Goal: Information Seeking & Learning: Learn about a topic

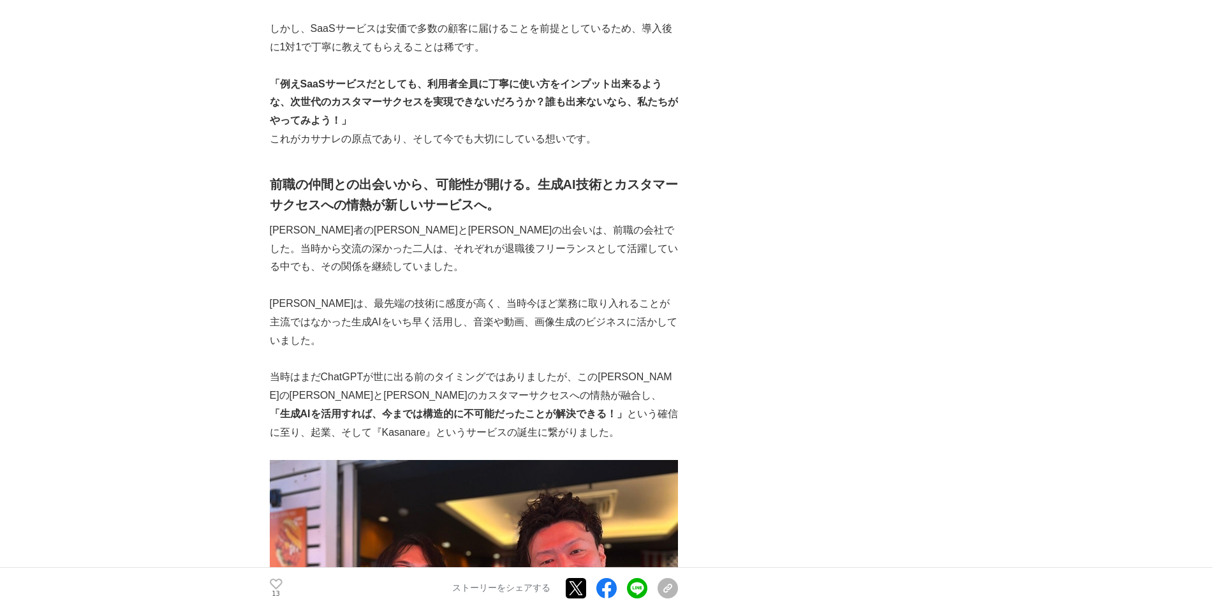
scroll to position [1084, 0]
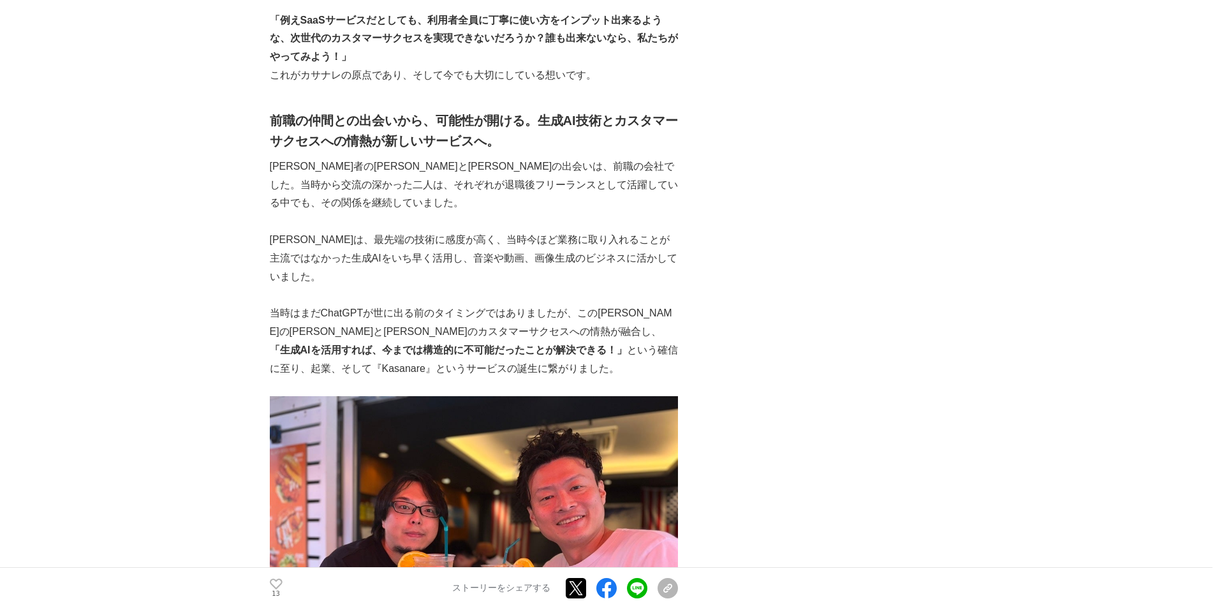
click at [374, 165] on p "[PERSON_NAME]者の[PERSON_NAME]と[PERSON_NAME]の出会いは、前職の会社でした。当時から交流の深かった二人は、それぞれが退職…" at bounding box center [474, 185] width 408 height 55
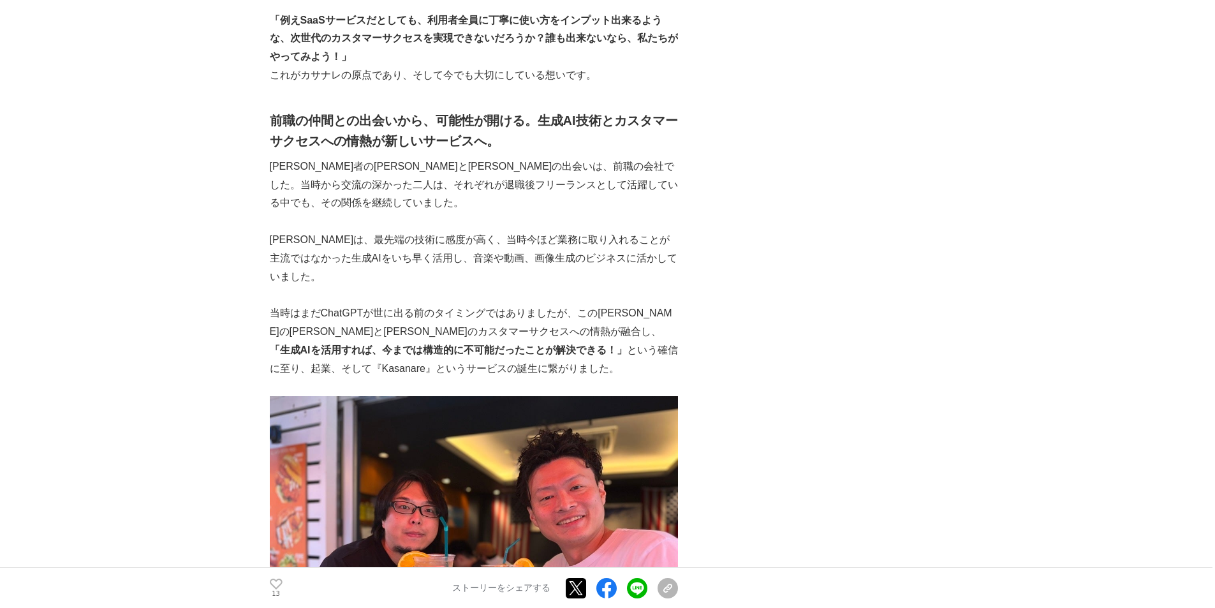
click at [374, 165] on p "[PERSON_NAME]者の[PERSON_NAME]と[PERSON_NAME]の出会いは、前職の会社でした。当時から交流の深かった二人は、それぞれが退職…" at bounding box center [474, 185] width 408 height 55
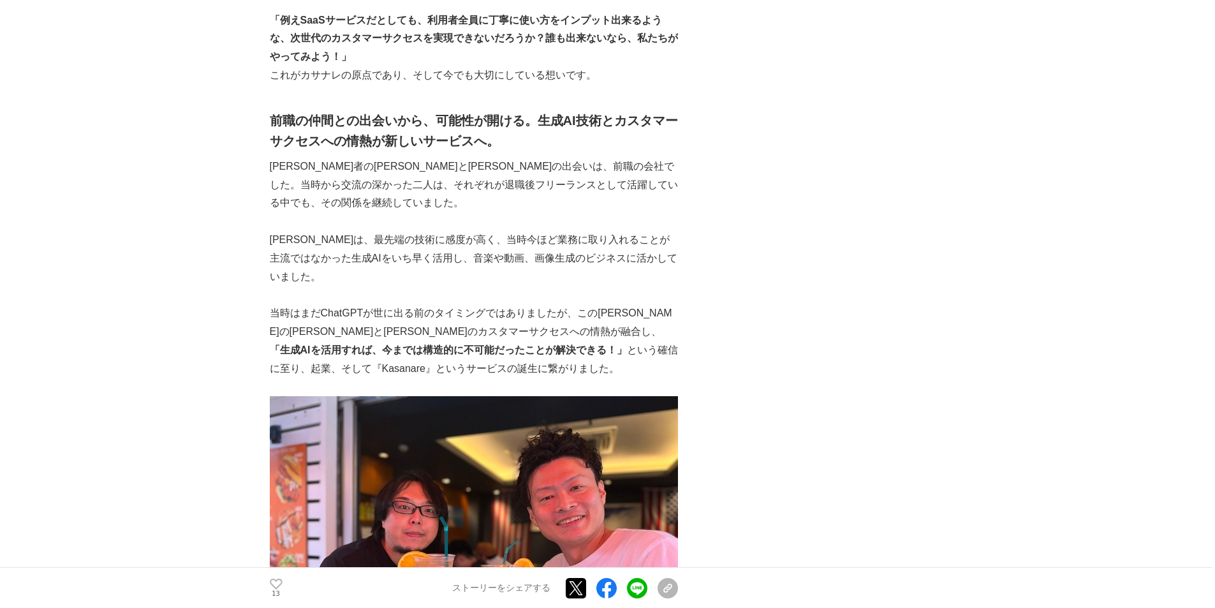
click at [374, 165] on p "[PERSON_NAME]者の[PERSON_NAME]と[PERSON_NAME]の出会いは、前職の会社でした。当時から交流の深かった二人は、それぞれが退職…" at bounding box center [474, 185] width 408 height 55
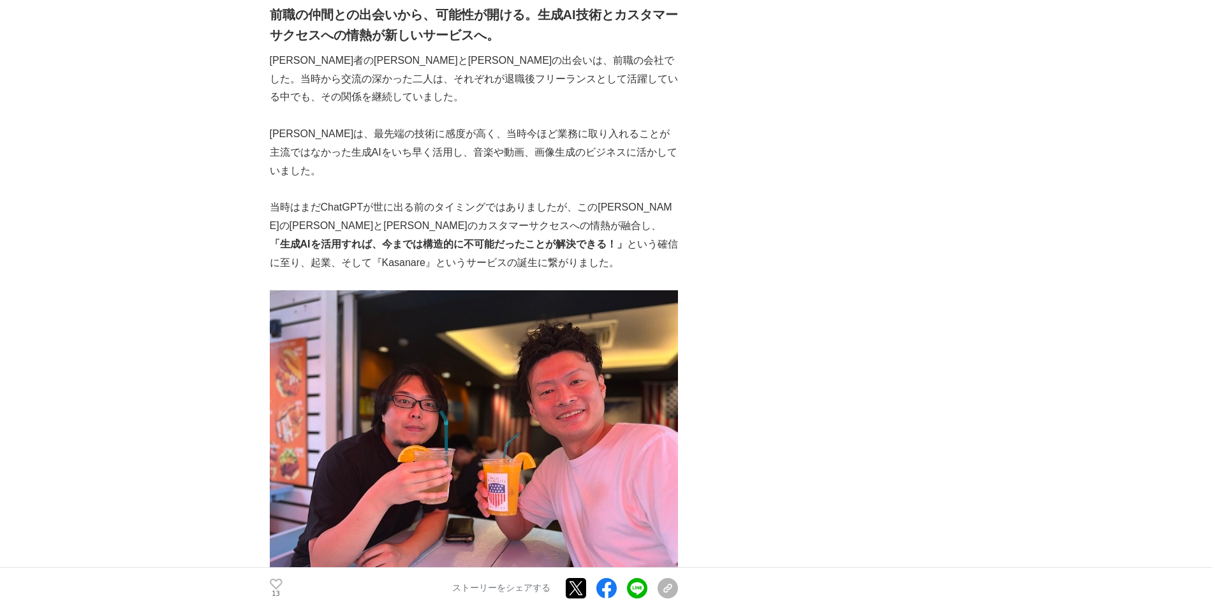
scroll to position [1212, 0]
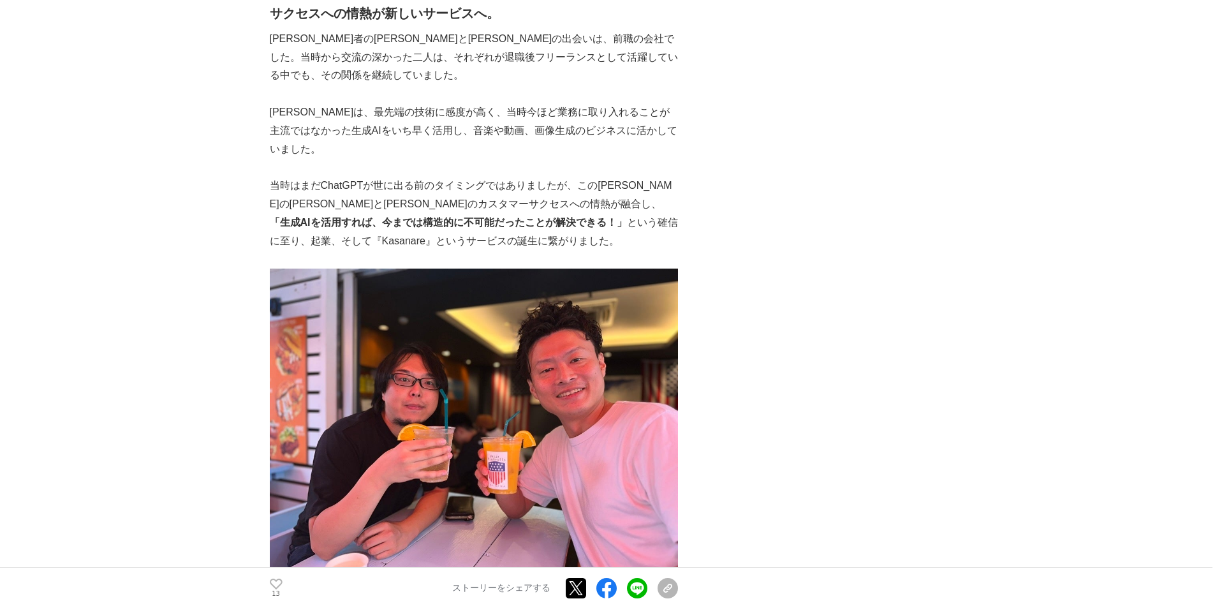
click at [374, 177] on p "当時はまだChatGPTが世に出る前のタイミングではありましたが、この[PERSON_NAME]のアイデアと[PERSON_NAME]のカスタマーサクセスへの…" at bounding box center [474, 213] width 408 height 73
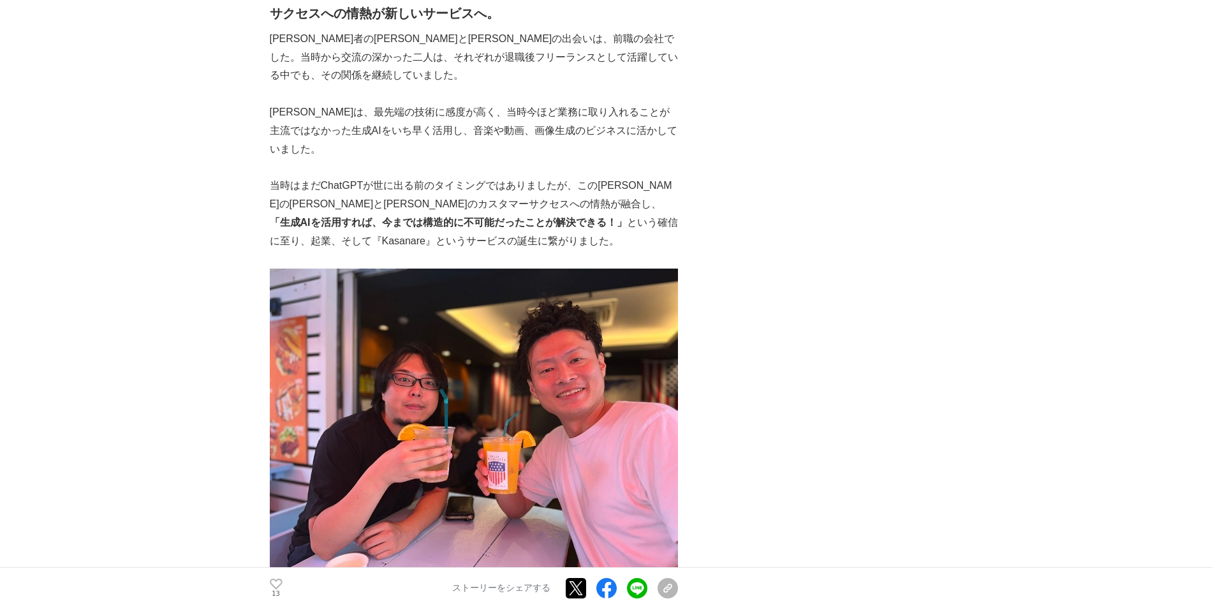
click at [374, 177] on p "当時はまだChatGPTが世に出る前のタイミングではありましたが、この[PERSON_NAME]のアイデアと[PERSON_NAME]のカスタマーサクセスへの…" at bounding box center [474, 213] width 408 height 73
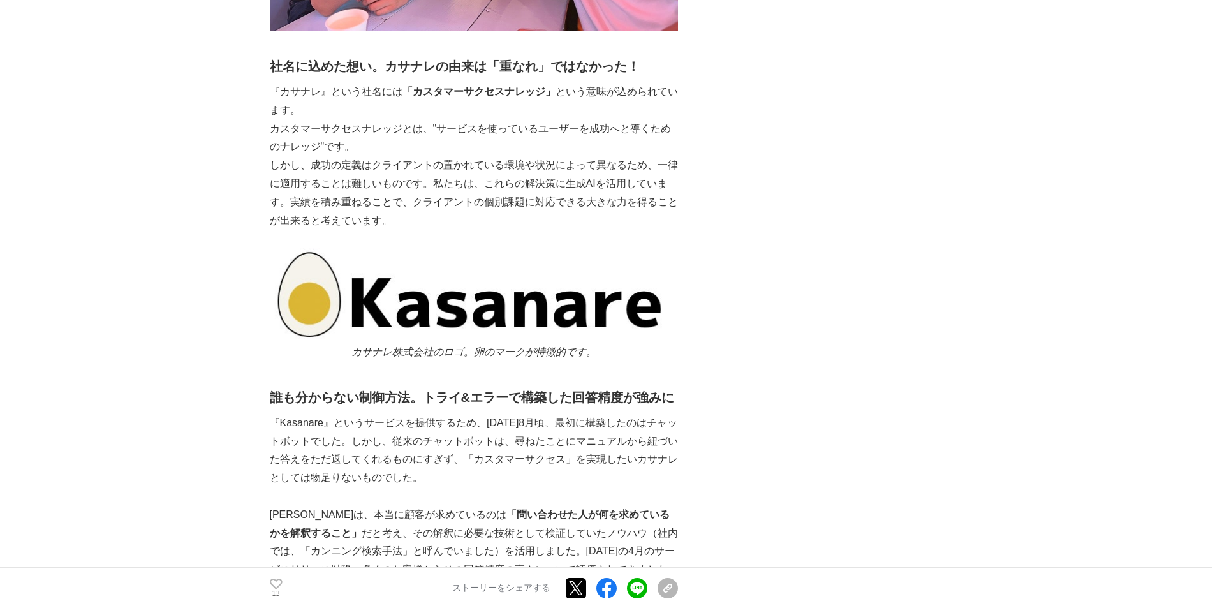
scroll to position [1786, 0]
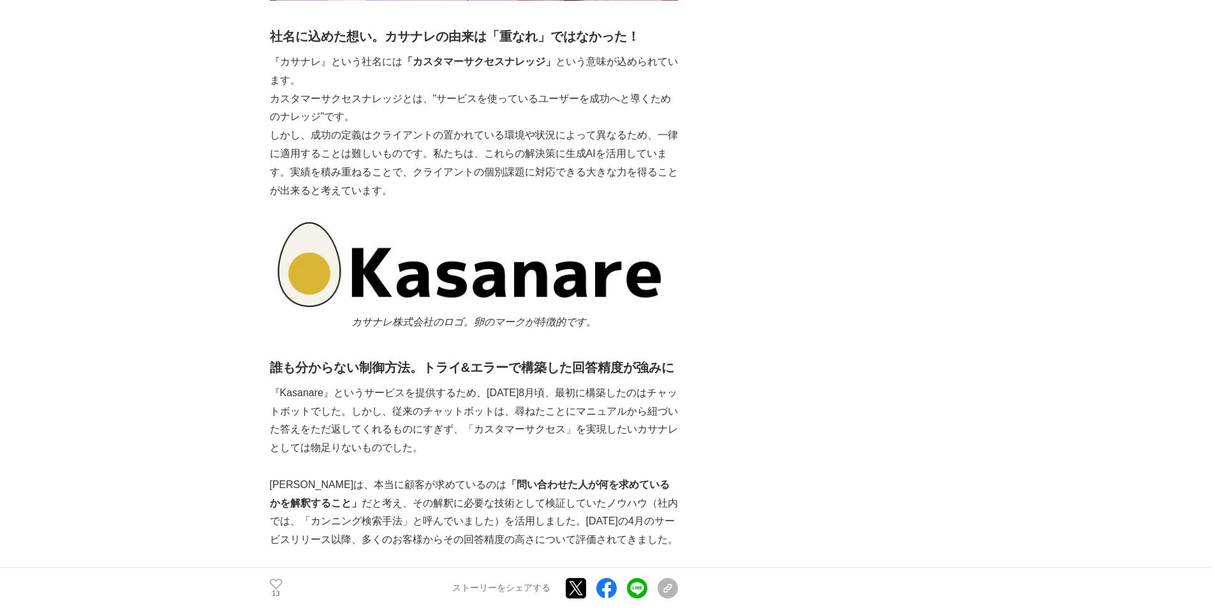
click at [432, 108] on p "カスタマーサクセスナレッジとは、"サービスを使っているユーザーを成功へと導くためのナレッジ"です。" at bounding box center [474, 108] width 408 height 37
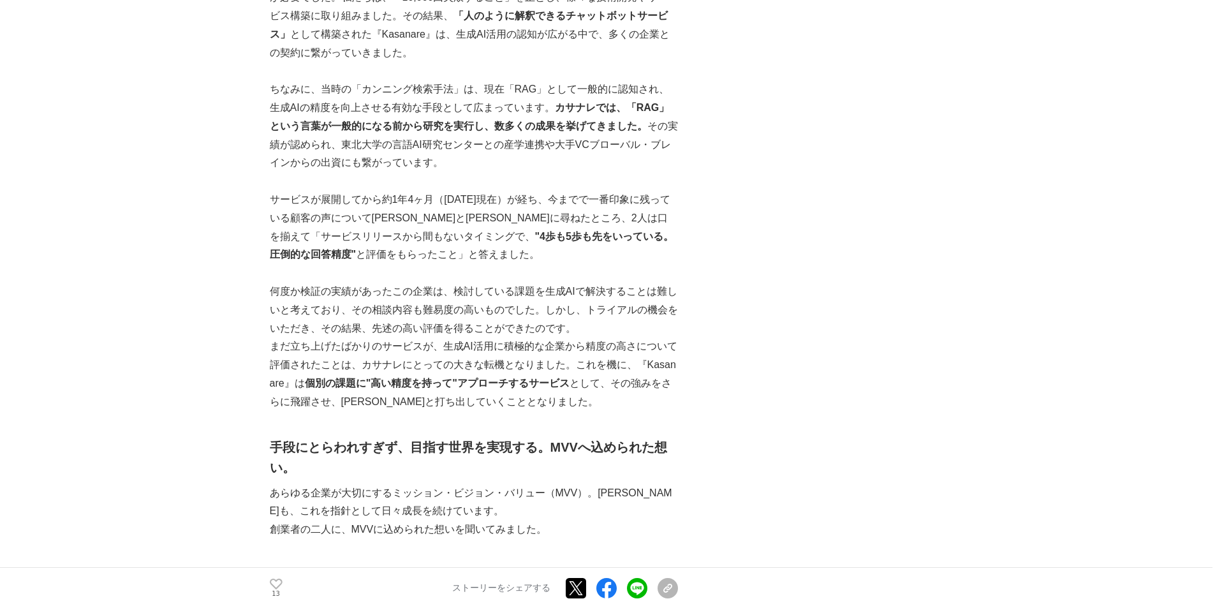
scroll to position [2424, 0]
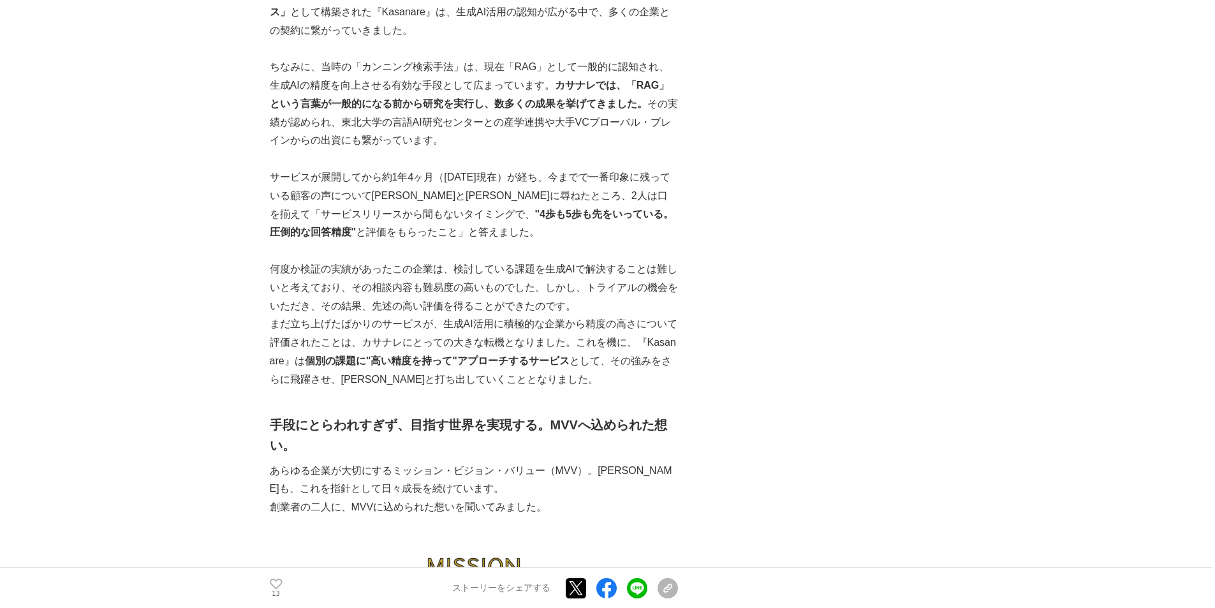
click at [433, 109] on p "ちなみに、当時の「カンニング検索手法」は、現在「RAG」として一般的に認知され、生成AIの精度を向上させる有効な手段として広まっています。 カサナレでは、「R…" at bounding box center [474, 104] width 408 height 92
click at [440, 168] on p "サービスが展開してから約1年4ヶ月（[DATE]現在）が経ち、今までで一番印象に残っている顧客の声について[PERSON_NAME]と[PERSON_NAME…" at bounding box center [474, 204] width 408 height 73
click at [404, 182] on p "サービスが展開してから約1年4ヶ月（[DATE]現在）が経ち、今までで一番印象に残っている顧客の声について[PERSON_NAME]と[PERSON_NAME…" at bounding box center [474, 204] width 408 height 73
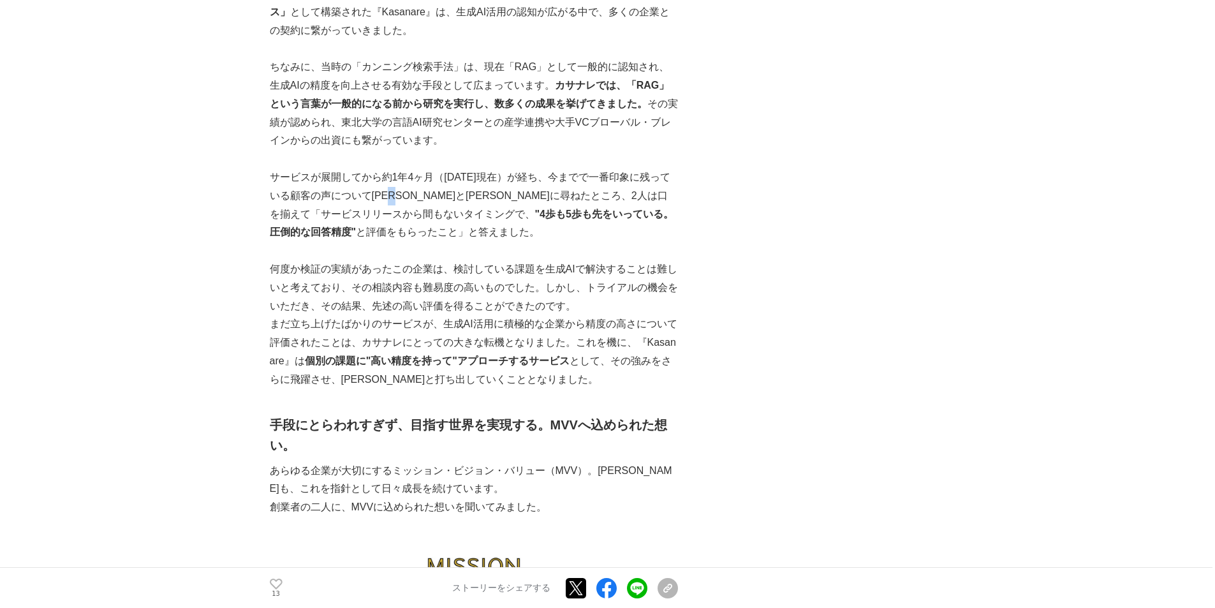
click at [404, 182] on p "サービスが展開してから約1年4ヶ月（[DATE]現在）が経ち、今までで一番印象に残っている顧客の声について[PERSON_NAME]と[PERSON_NAME…" at bounding box center [474, 204] width 408 height 73
click at [400, 198] on p "サービスが展開してから約1年4ヶ月（[DATE]現在）が経ち、今までで一番印象に残っている顧客の声について[PERSON_NAME]と[PERSON_NAME…" at bounding box center [474, 204] width 408 height 73
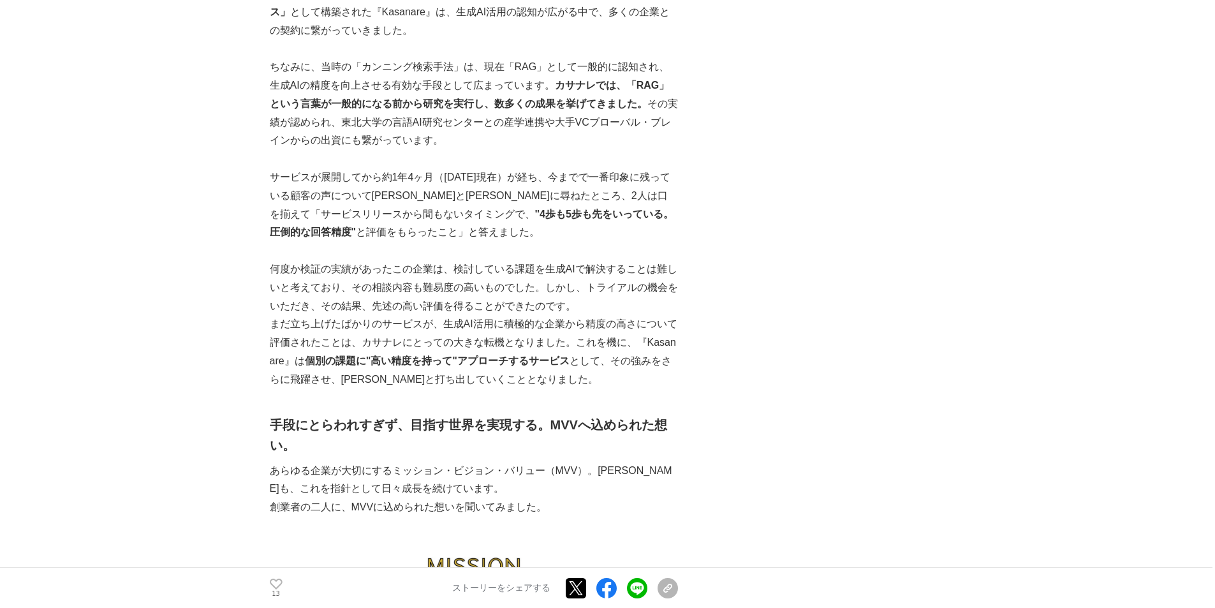
click at [400, 198] on p "サービスが展開してから約1年4ヶ月（[DATE]現在）が経ち、今までで一番印象に残っている顧客の声について[PERSON_NAME]と[PERSON_NAME…" at bounding box center [474, 204] width 408 height 73
click at [400, 199] on p "サービスが展開してから約1年4ヶ月（[DATE]現在）が経ち、今までで一番印象に残っている顧客の声について[PERSON_NAME]と[PERSON_NAME…" at bounding box center [474, 204] width 408 height 73
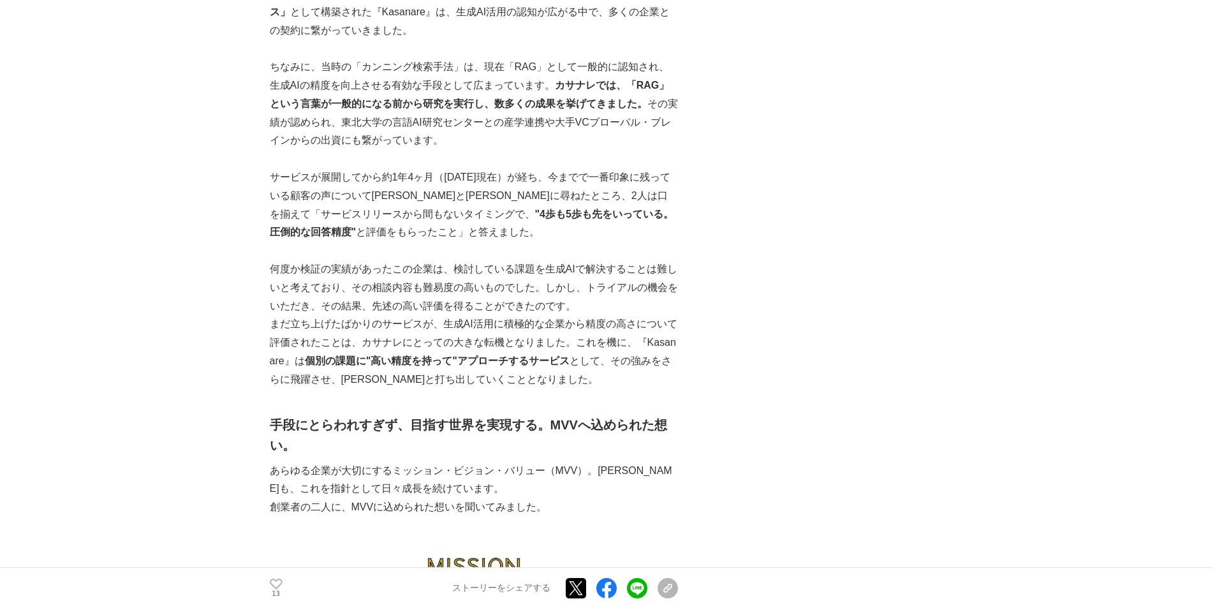
click at [400, 199] on p "サービスが展開してから約1年4ヶ月（[DATE]現在）が経ち、今までで一番印象に残っている顧客の声について[PERSON_NAME]と[PERSON_NAME…" at bounding box center [474, 204] width 408 height 73
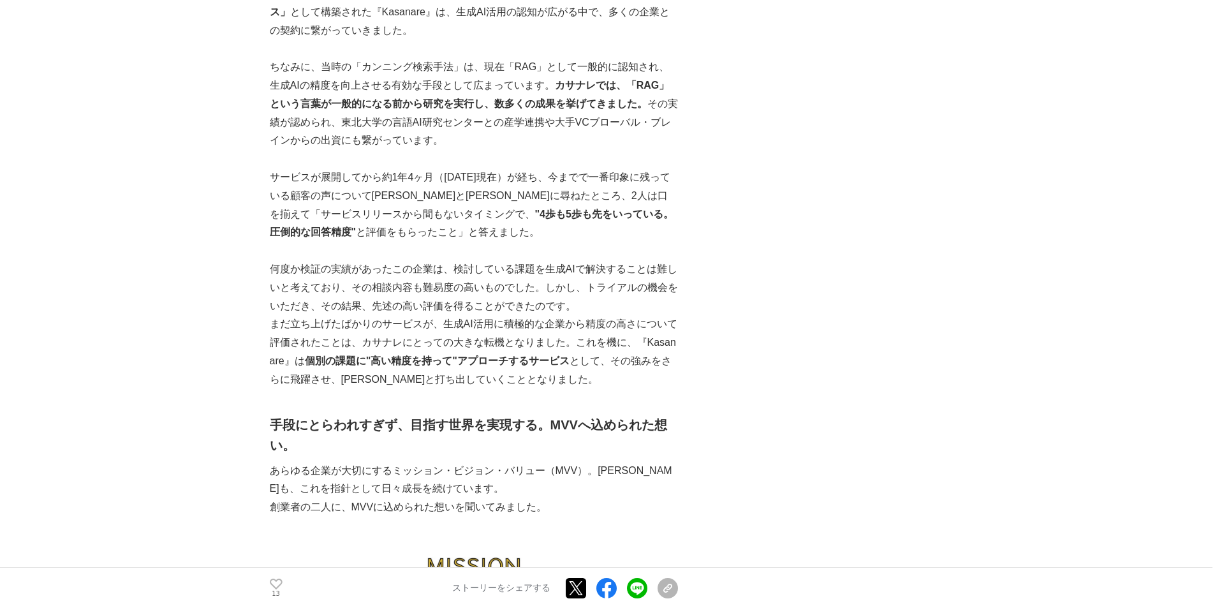
click at [400, 199] on p "サービスが展開してから約1年4ヶ月（[DATE]現在）が経ち、今までで一番印象に残っている顧客の声について[PERSON_NAME]と[PERSON_NAME…" at bounding box center [474, 204] width 408 height 73
click at [413, 260] on p "何度か検証の実績があったこの企業は、検討している課題を生成AIで解決することは難しいと考えており、その相談内容も難易度の高いものでした。しかし、トライアルの機…" at bounding box center [474, 287] width 408 height 55
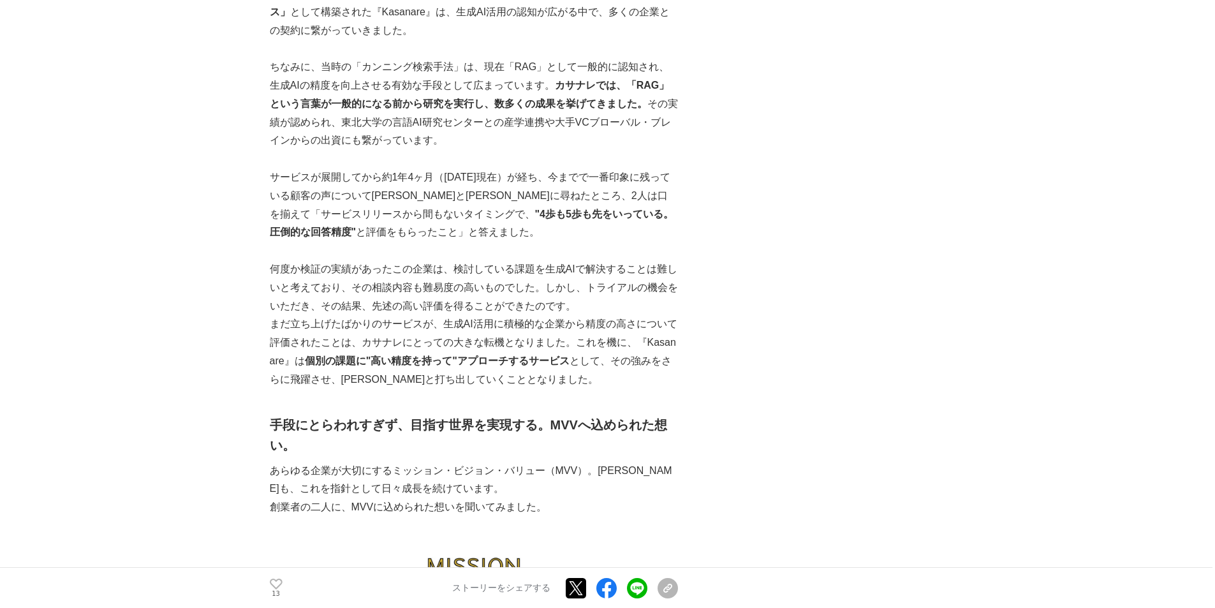
click at [387, 274] on p "何度か検証の実績があったこの企業は、検討している課題を生成AIで解決することは難しいと考えており、その相談内容も難易度の高いものでした。しかし、トライアルの機…" at bounding box center [474, 287] width 408 height 55
click at [394, 284] on p "何度か検証の実績があったこの企業は、検討している課題を生成AIで解決することは難しいと考えており、その相談内容も難易度の高いものでした。しかし、トライアルの機…" at bounding box center [474, 287] width 408 height 55
click at [394, 285] on p "何度か検証の実績があったこの企業は、検討している課題を生成AIで解決することは難しいと考えており、その相談内容も難易度の高いものでした。しかし、トライアルの機…" at bounding box center [474, 287] width 408 height 55
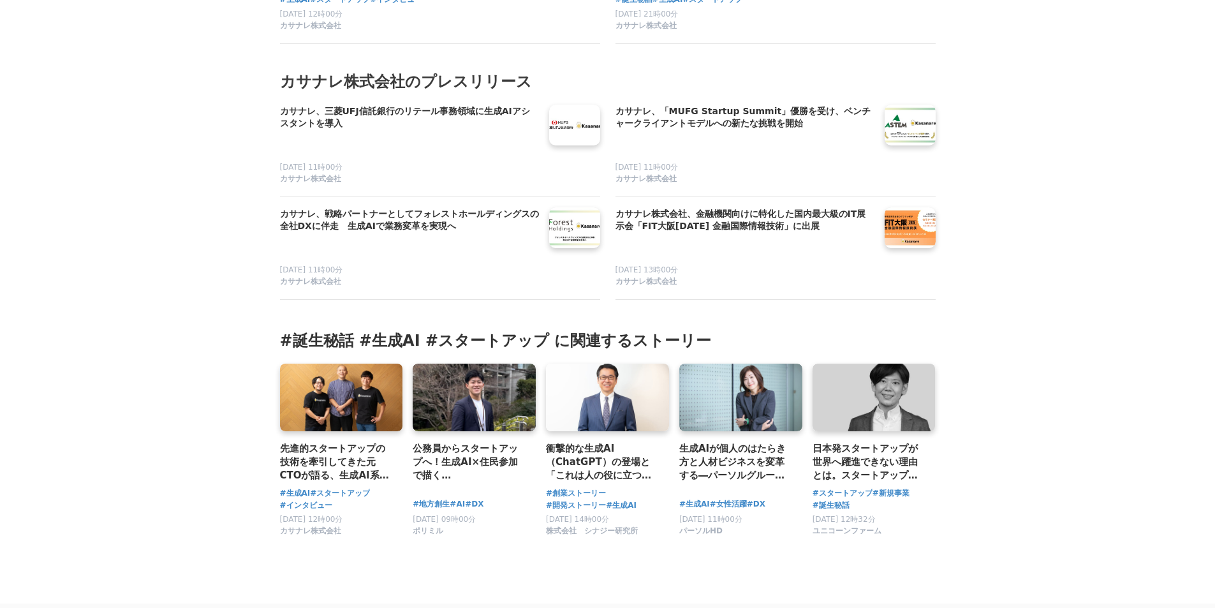
scroll to position [6698, 0]
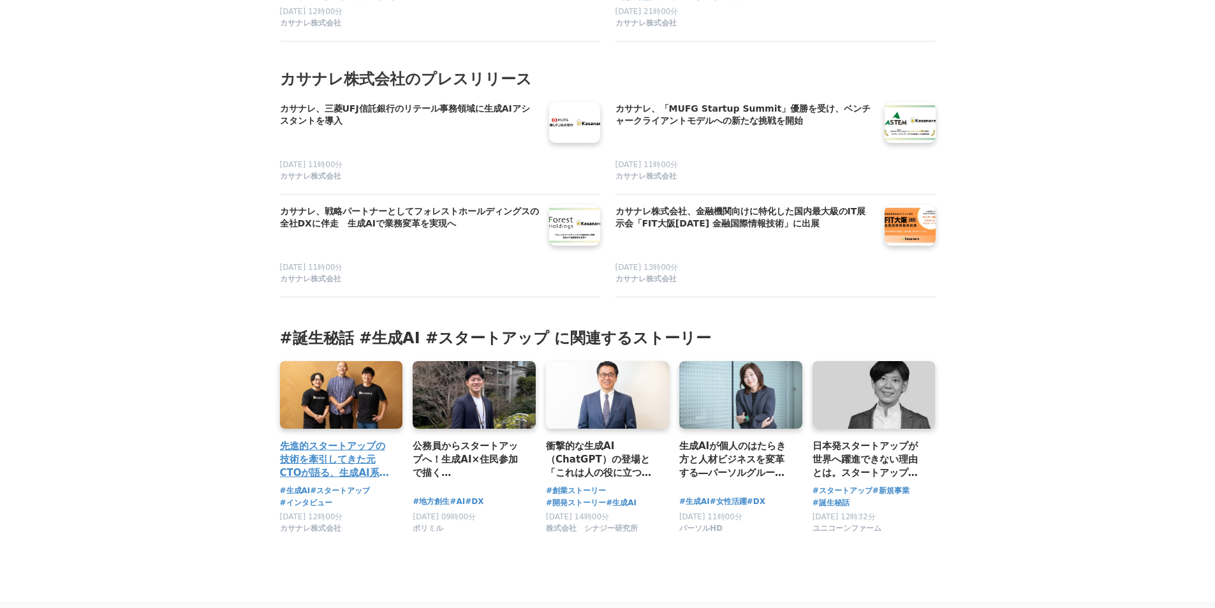
click at [347, 439] on h3 "先進的スタートアップの技術を牽引してきた元CTOが語る、生成AI系企業カサナレでの新たな挑戦と最先端技術領域の[PERSON_NAME]" at bounding box center [336, 459] width 113 height 41
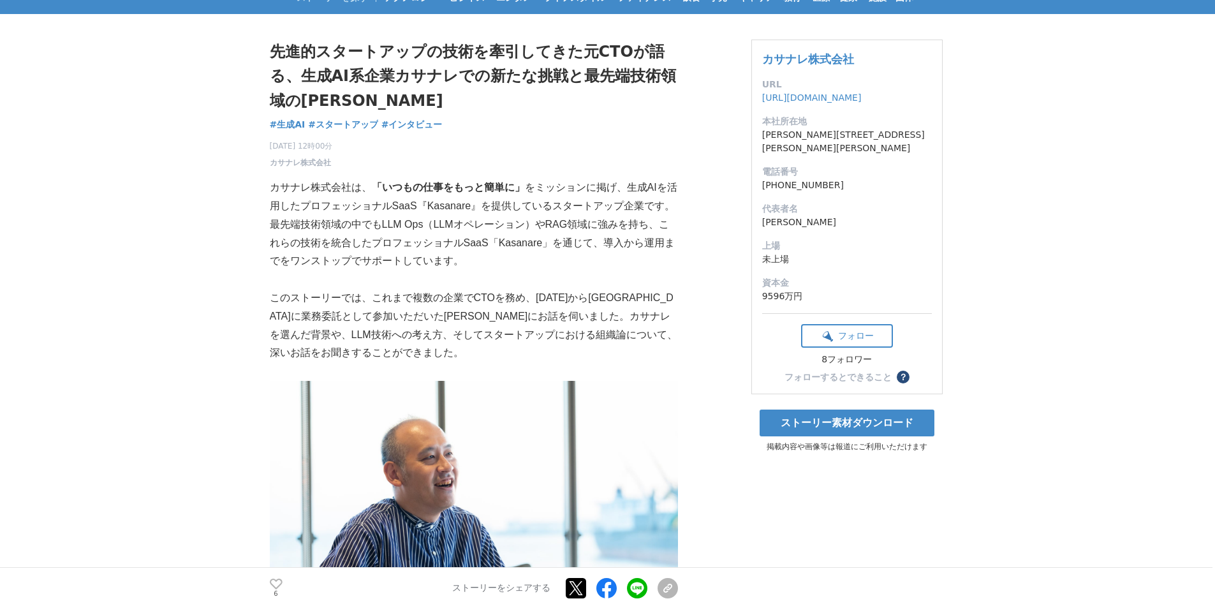
scroll to position [128, 0]
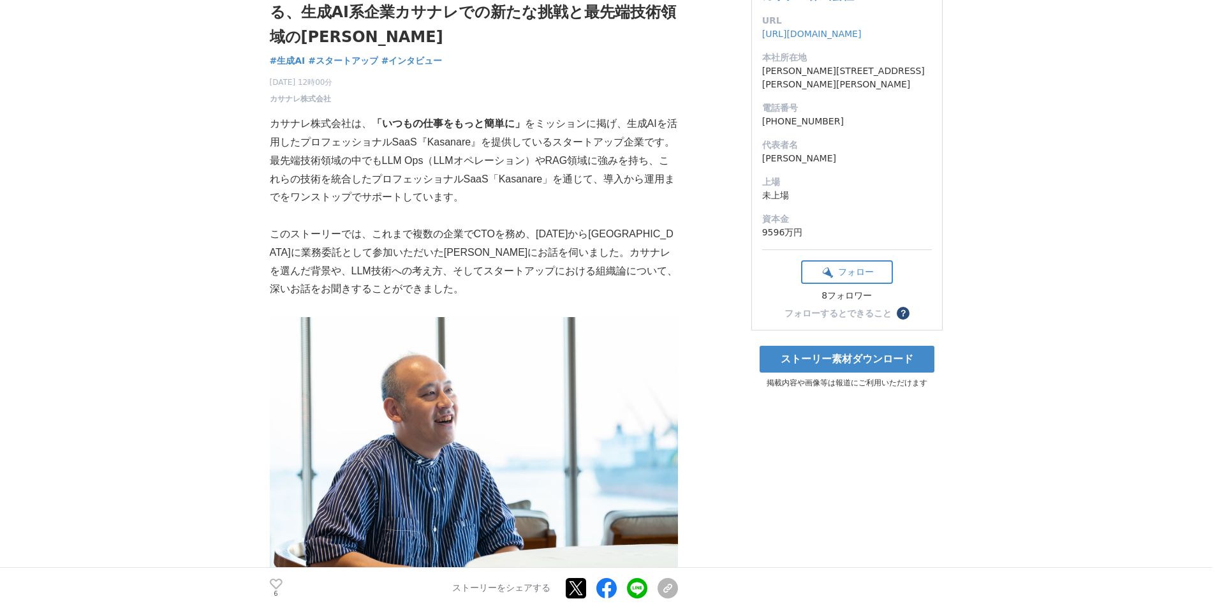
click at [432, 252] on p "このストーリーでは、これまで複数の企業でCTOを務め、2024年6月からカサナレに業務委託として参加いただいた海老原さんにお話を伺いました。カサナレを選んだ背…" at bounding box center [474, 261] width 408 height 73
click at [430, 251] on p "このストーリーでは、これまで複数の企業でCTOを務め、2024年6月からカサナレに業務委託として参加いただいた海老原さんにお話を伺いました。カサナレを選んだ背…" at bounding box center [474, 261] width 408 height 73
drag, startPoint x: 430, startPoint y: 251, endPoint x: 415, endPoint y: 252, distance: 15.3
click at [415, 252] on p "このストーリーでは、これまで複数の企業でCTOを務め、2024年6月からカサナレに業務委託として参加いただいた海老原さんにお話を伺いました。カサナレを選んだ背…" at bounding box center [474, 261] width 408 height 73
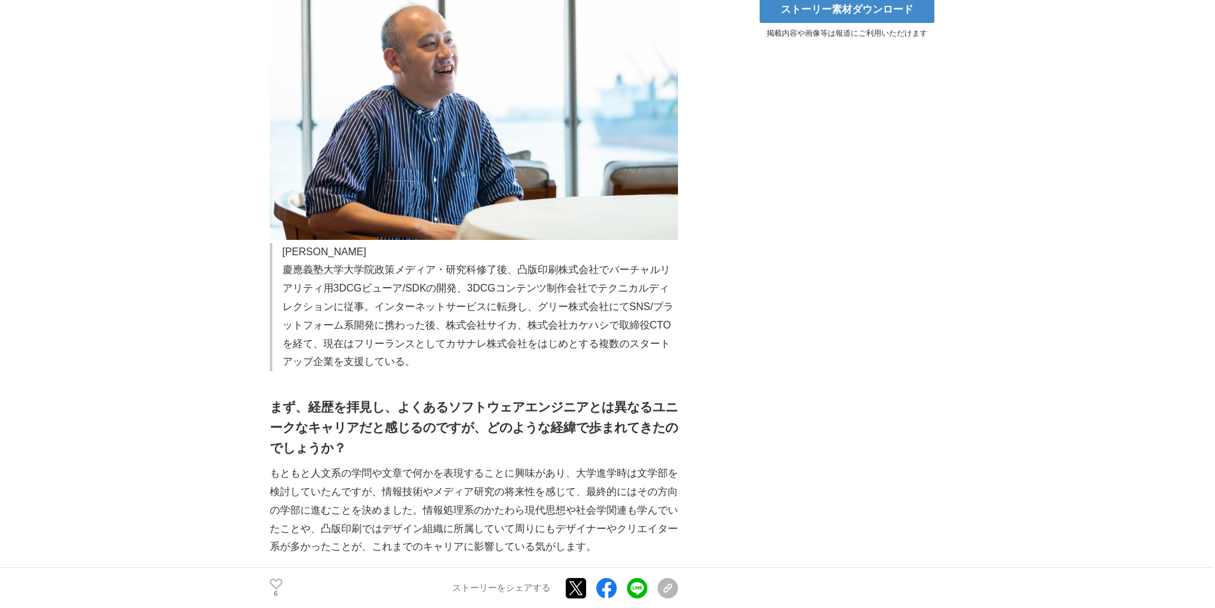
scroll to position [574, 0]
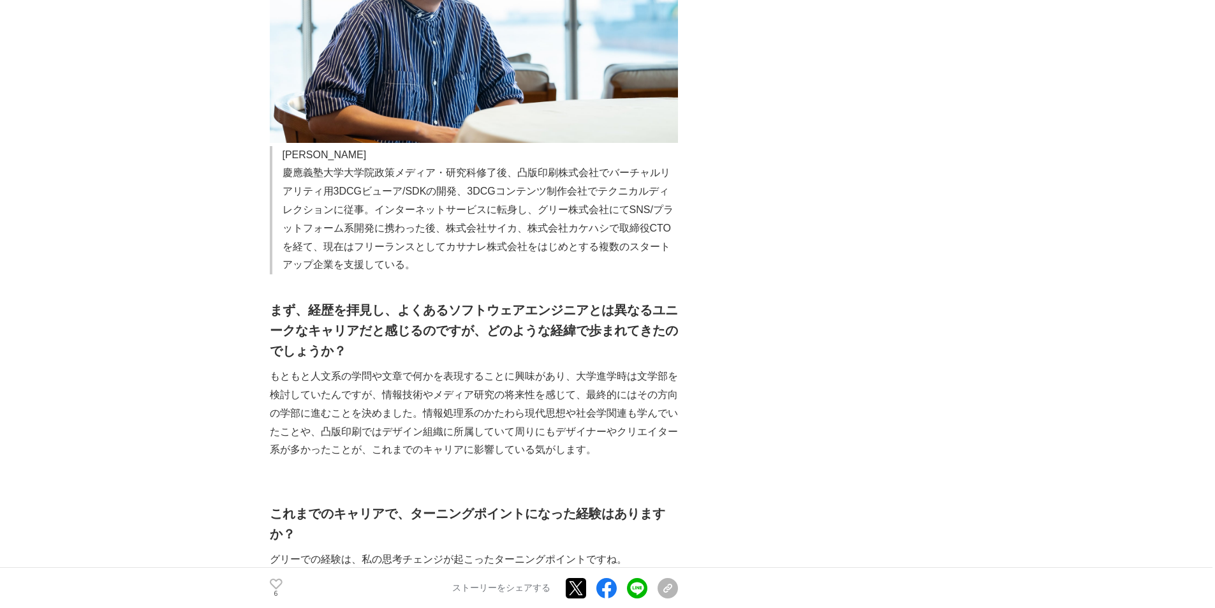
click at [438, 316] on strong "まず、経歴を拝見し、よくあるソフトウェアエンジニアとは異なるユニークなキャリアだと感じるのですが、どのような経緯で歩まれてきたのでしょうか？" at bounding box center [474, 330] width 408 height 55
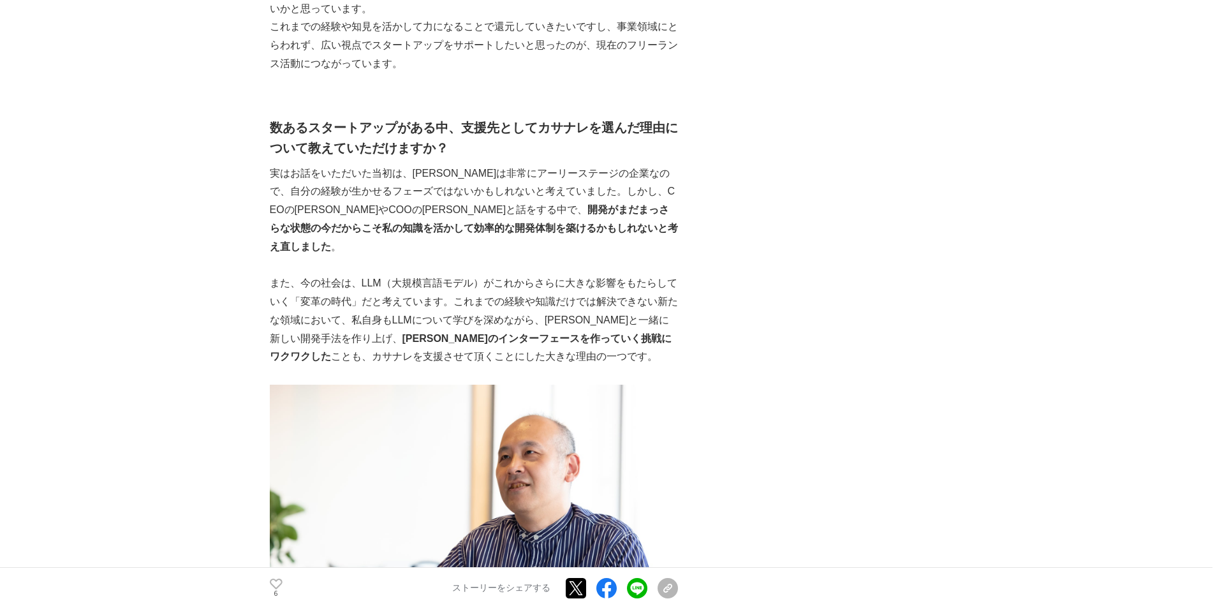
scroll to position [1467, 0]
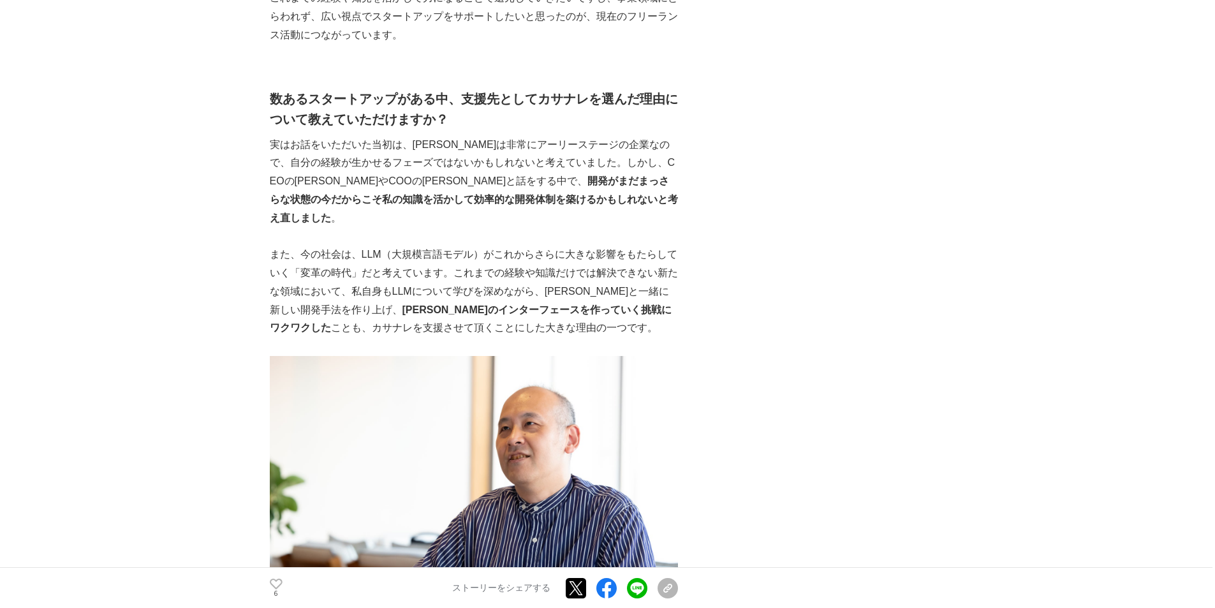
click at [499, 203] on strong "開発がまだまっさらな状態の今だからこそ私の知識を活かして効率的な開発体制を築けるかもしれないと考え直しました" at bounding box center [474, 199] width 408 height 48
click at [493, 203] on strong "開発がまだまっさらな状態の今だからこそ私の知識を活かして効率的な開発体制を築けるかもしれないと考え直しました" at bounding box center [474, 199] width 408 height 48
click at [348, 253] on p "また、今の社会は、LLM（大規模言語モデル）がこれからさらに大きな影響をもたらしていく「変革の時代」だと考えています。これまでの経験や知識だけでは解決できない…" at bounding box center [474, 292] width 408 height 92
click at [355, 274] on p "また、今の社会は、LLM（大規模言語モデル）がこれからさらに大きな影響をもたらしていく「変革の時代」だと考えています。これまでの経験や知識だけでは解決できない…" at bounding box center [474, 292] width 408 height 92
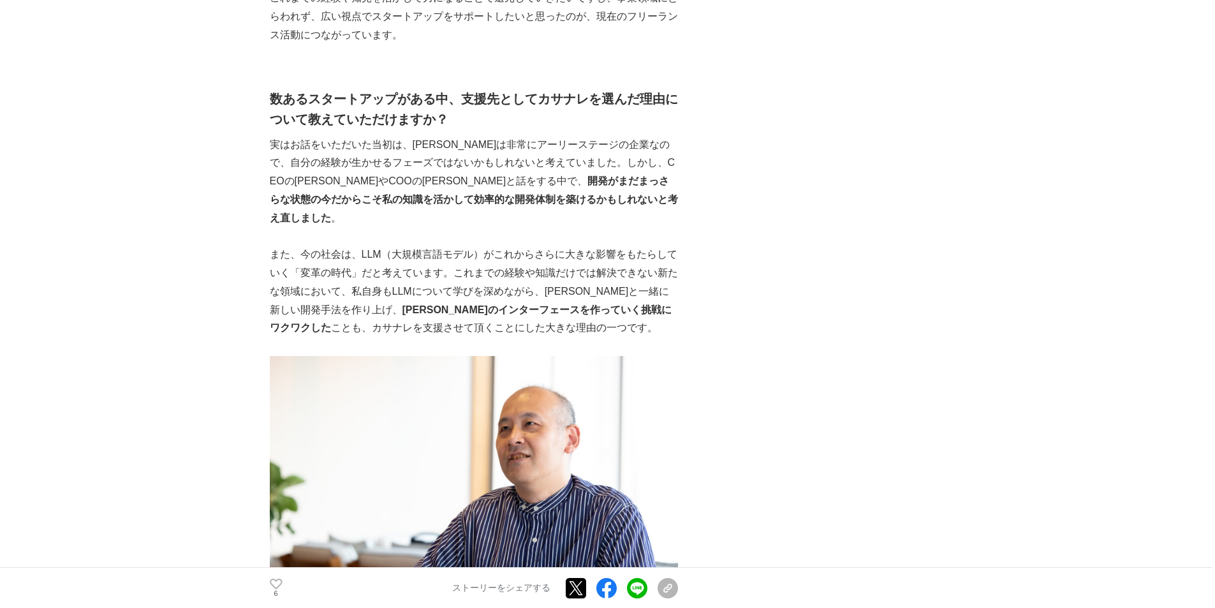
click at [355, 274] on p "また、今の社会は、LLM（大規模言語モデル）がこれからさらに大きな影響をもたらしていく「変革の時代」だと考えています。これまでの経験や知識だけでは解決できない…" at bounding box center [474, 292] width 408 height 92
click at [353, 304] on strong "未来のインターフェースを作っていく挑戦にワクワクした" at bounding box center [471, 318] width 402 height 29
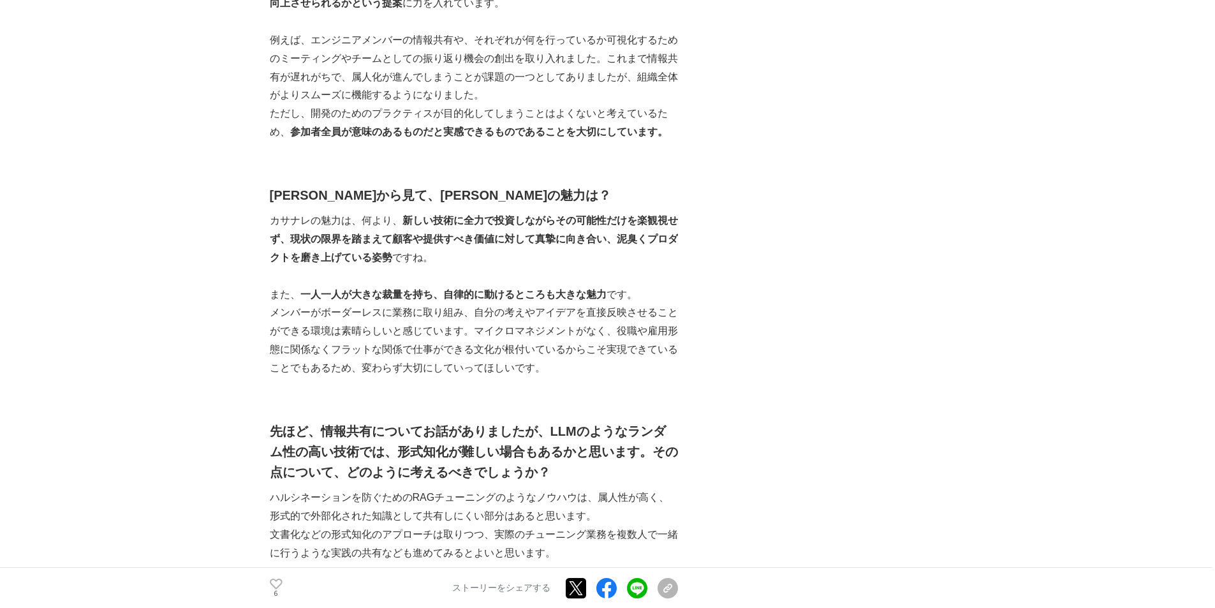
scroll to position [2233, 0]
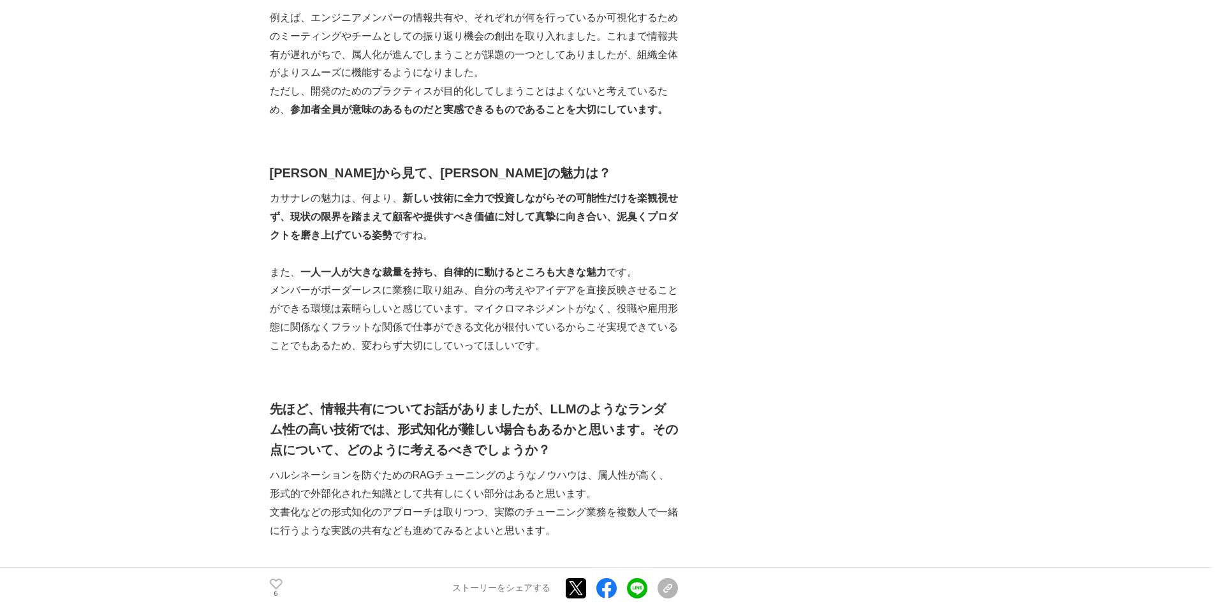
click at [536, 189] on p "カサナレの魅力は、何より、 新しい技術に全力で投資しながらその可能性だけを楽観視せず、現状の限界を踏まえて顧客や提供すべき価値に対して真摯に向き合い、泥臭くプ…" at bounding box center [474, 216] width 408 height 55
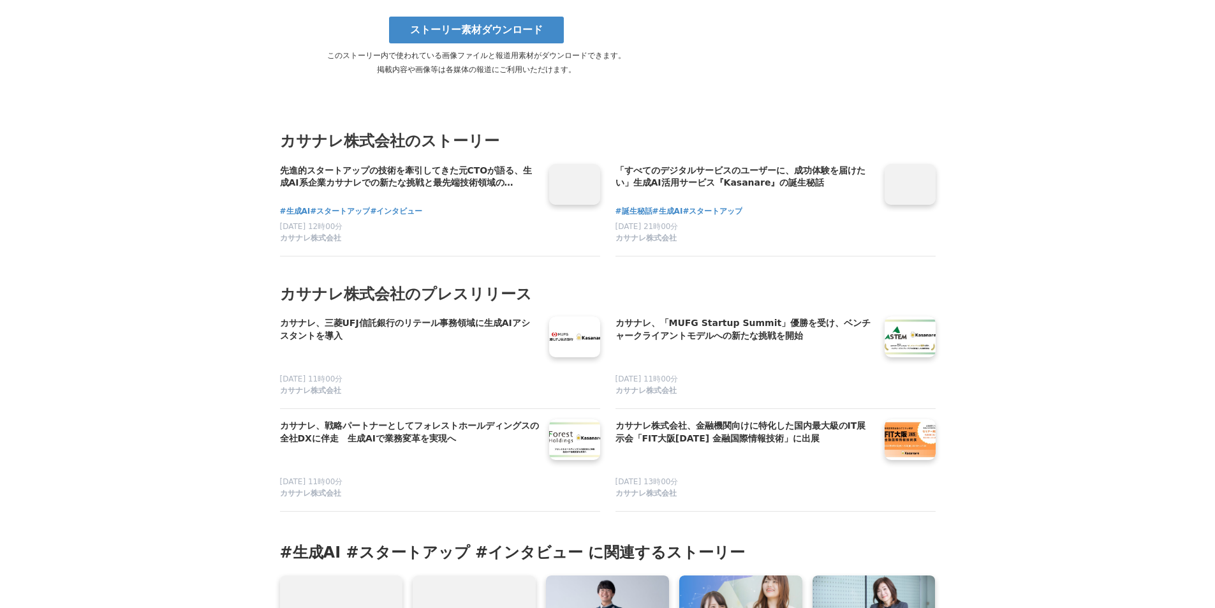
scroll to position [4848, 0]
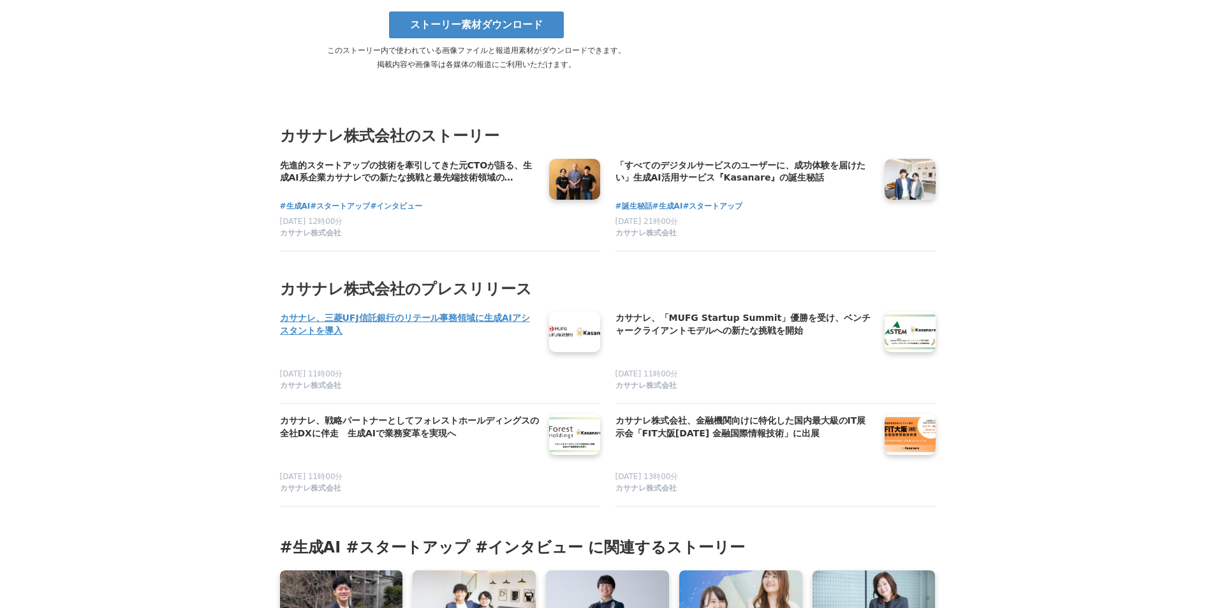
click at [472, 311] on h4 "カサナレ、三菱UFJ信託銀行のリテール事務領域に生成AIアシスタントを導入" at bounding box center [409, 324] width 259 height 26
